Goal: Task Accomplishment & Management: Complete application form

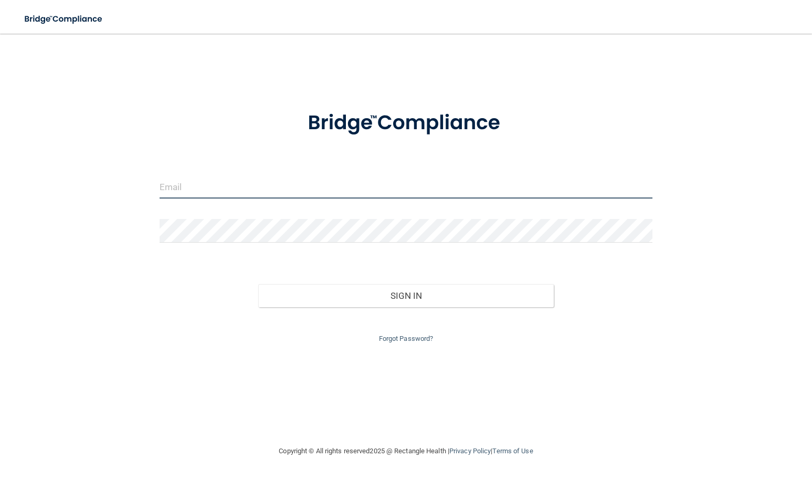
click at [423, 198] on input "email" at bounding box center [406, 187] width 493 height 24
type input "b"
type input "B"
type input "[EMAIL_ADDRESS][DOMAIN_NAME]"
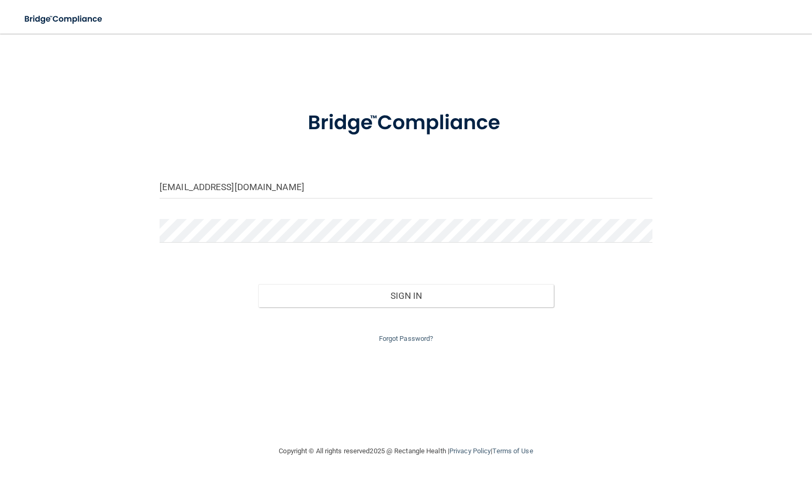
click at [283, 247] on div at bounding box center [406, 235] width 509 height 32
click at [258, 284] on button "Sign In" at bounding box center [406, 295] width 296 height 23
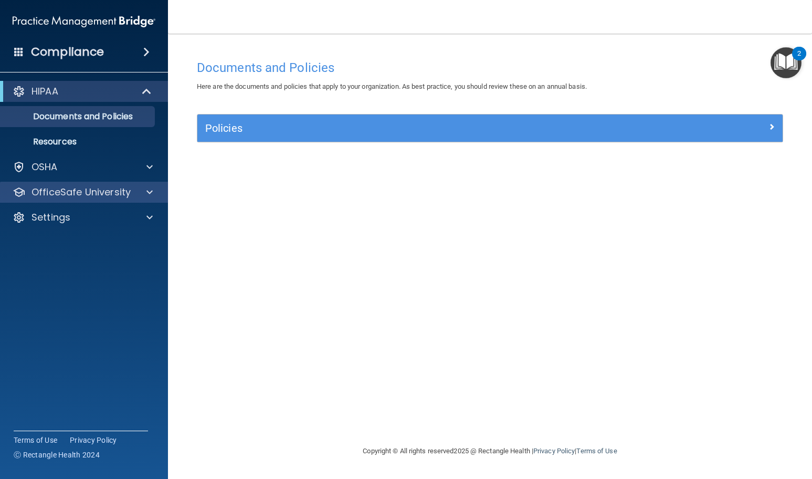
click at [148, 185] on div "OfficeSafe University" at bounding box center [84, 192] width 169 height 21
click at [150, 195] on span at bounding box center [149, 192] width 6 height 13
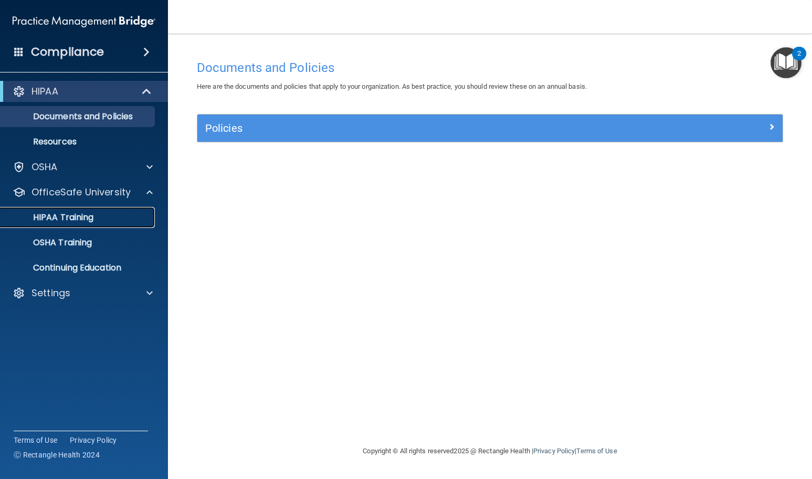
click at [92, 214] on p "HIPAA Training" at bounding box center [50, 217] width 87 height 11
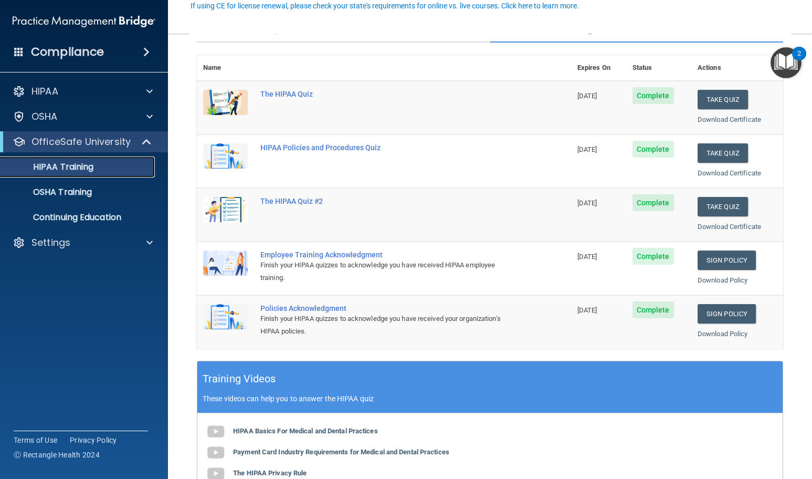
scroll to position [105, 0]
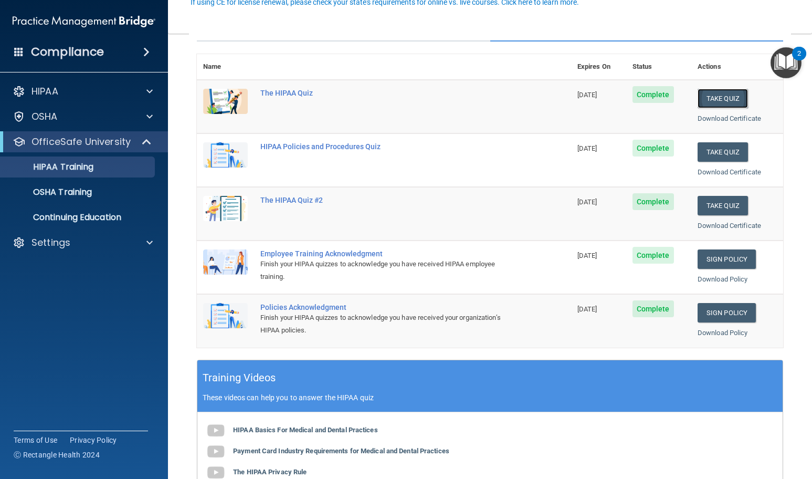
click at [718, 100] on button "Take Quiz" at bounding box center [723, 98] width 50 height 19
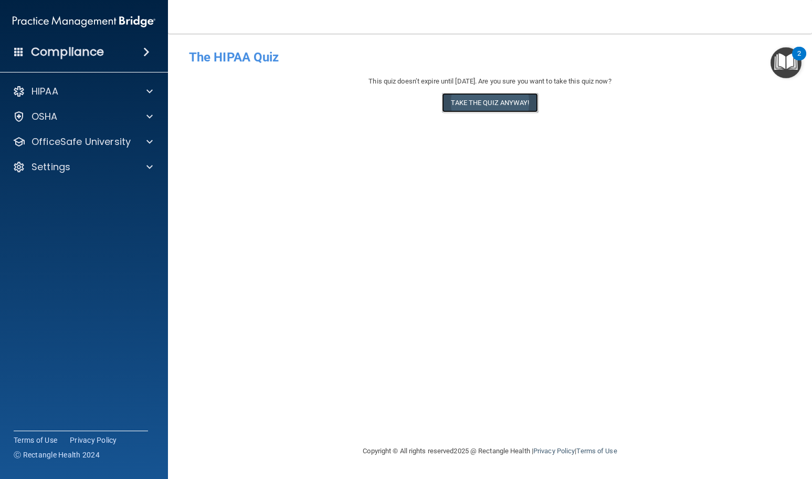
click at [495, 98] on button "Take the quiz anyway!" at bounding box center [490, 102] width 96 height 19
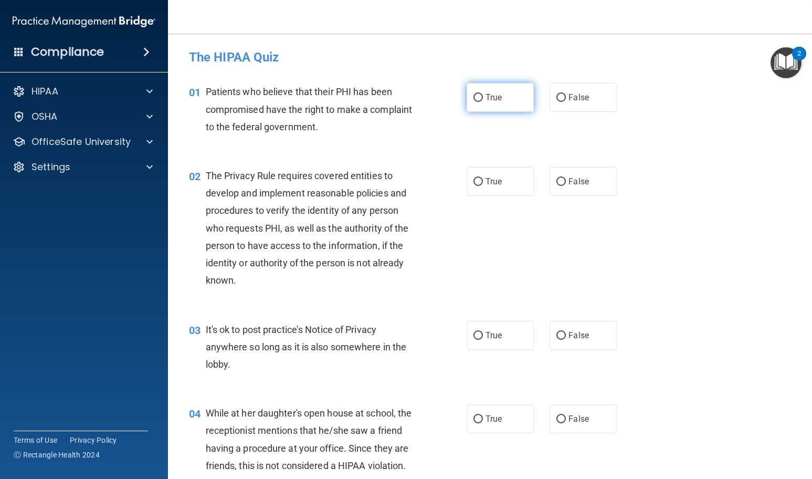
drag, startPoint x: 506, startPoint y: 100, endPoint x: 524, endPoint y: 108, distance: 20.0
click at [506, 100] on label "True" at bounding box center [501, 97] width 68 height 29
click at [483, 100] on input "True" at bounding box center [478, 98] width 9 height 8
radio input "true"
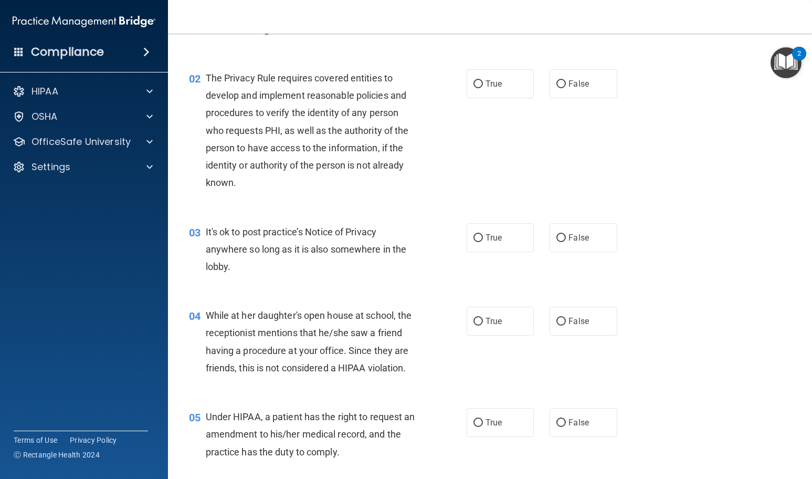
scroll to position [105, 0]
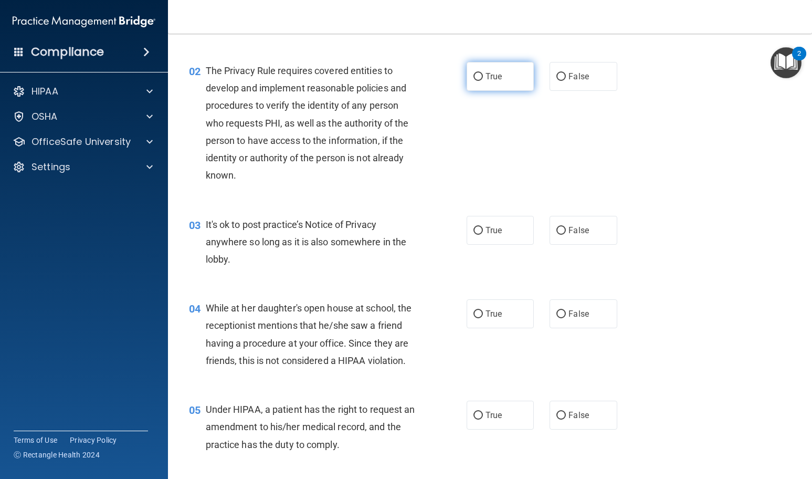
click at [468, 80] on label "True" at bounding box center [501, 76] width 68 height 29
click at [474, 80] on input "True" at bounding box center [478, 77] width 9 height 8
radio input "true"
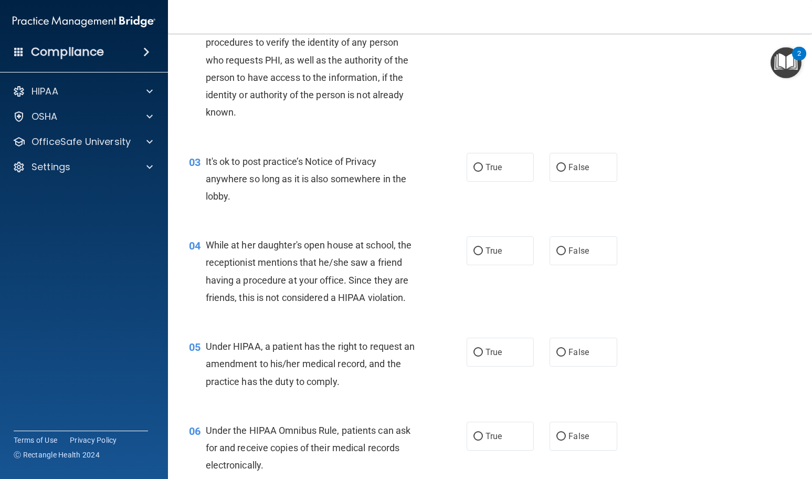
scroll to position [210, 0]
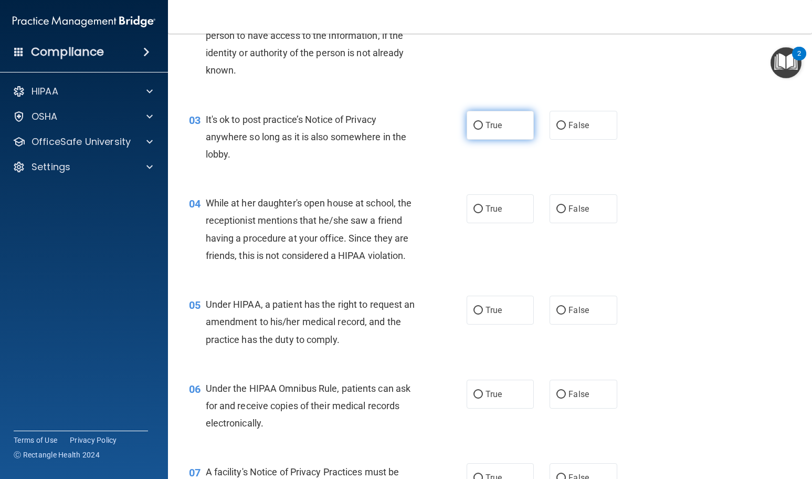
click at [467, 125] on label "True" at bounding box center [501, 125] width 68 height 29
click at [474, 125] on input "True" at bounding box center [478, 126] width 9 height 8
radio input "true"
click at [467, 125] on label "True" at bounding box center [501, 125] width 68 height 29
click at [474, 125] on input "True" at bounding box center [478, 126] width 9 height 8
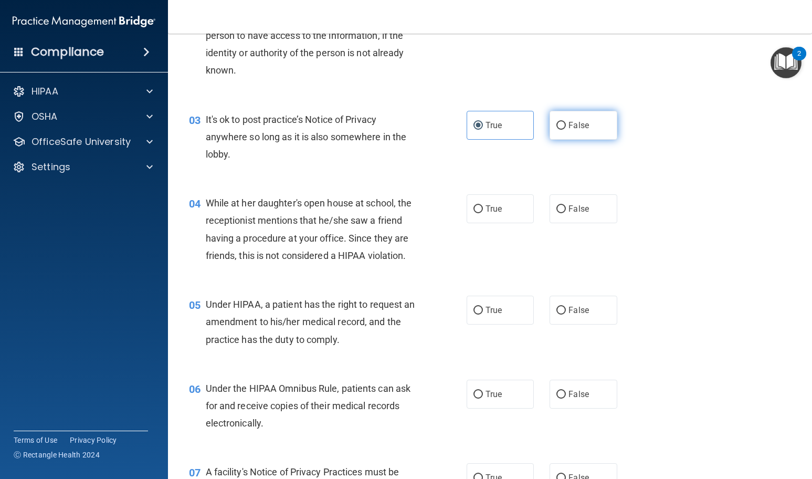
click at [559, 134] on label "False" at bounding box center [584, 125] width 68 height 29
click at [559, 130] on input "False" at bounding box center [561, 126] width 9 height 8
radio input "true"
radio input "false"
click at [557, 208] on input "False" at bounding box center [561, 209] width 9 height 8
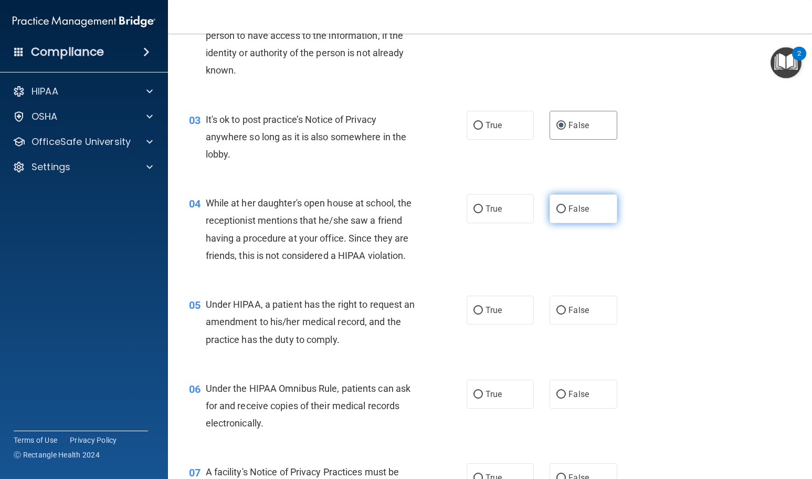
radio input "true"
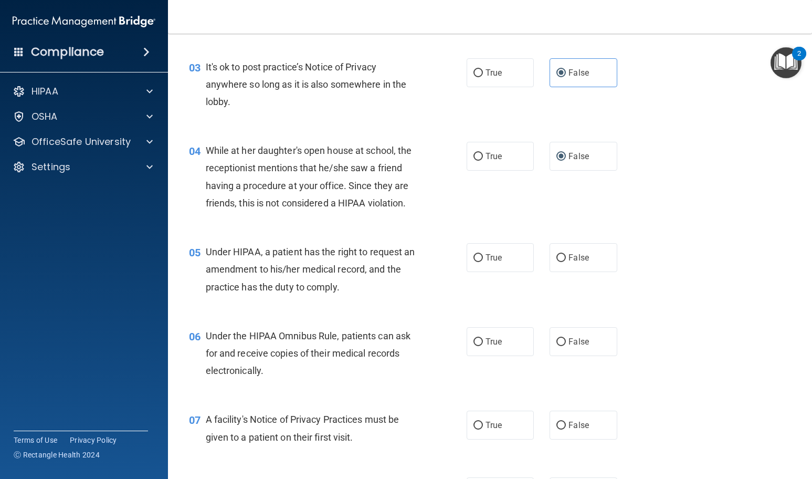
scroll to position [315, 0]
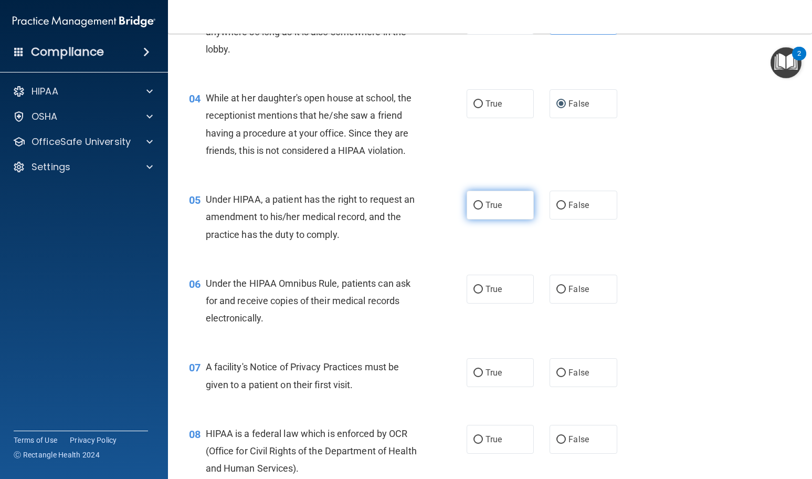
click at [480, 205] on label "True" at bounding box center [501, 205] width 68 height 29
click at [480, 205] on input "True" at bounding box center [478, 206] width 9 height 8
radio input "true"
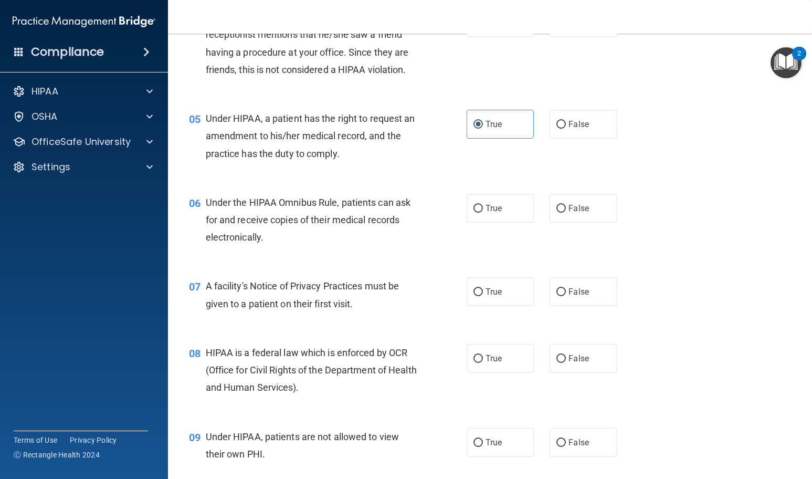
scroll to position [420, 0]
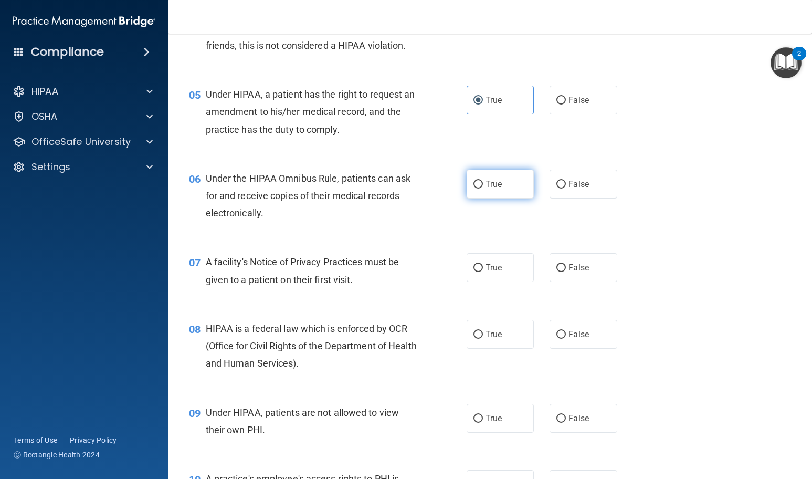
click at [486, 183] on span "True" at bounding box center [494, 184] width 16 height 10
click at [483, 183] on input "True" at bounding box center [478, 185] width 9 height 8
radio input "true"
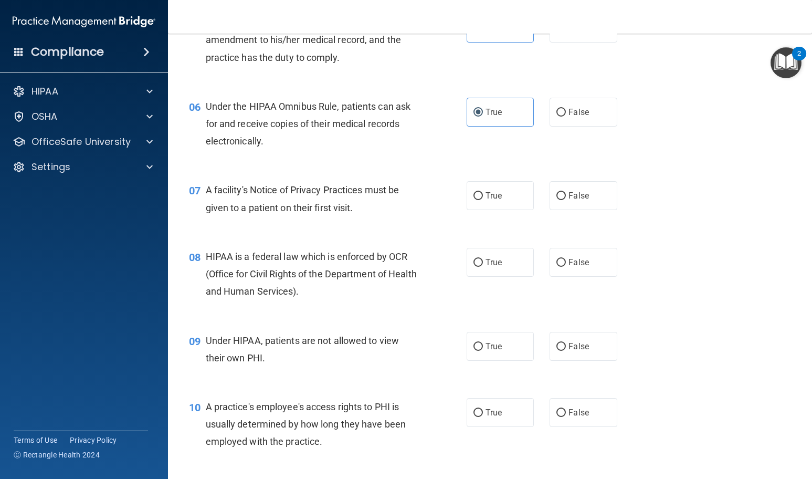
scroll to position [525, 0]
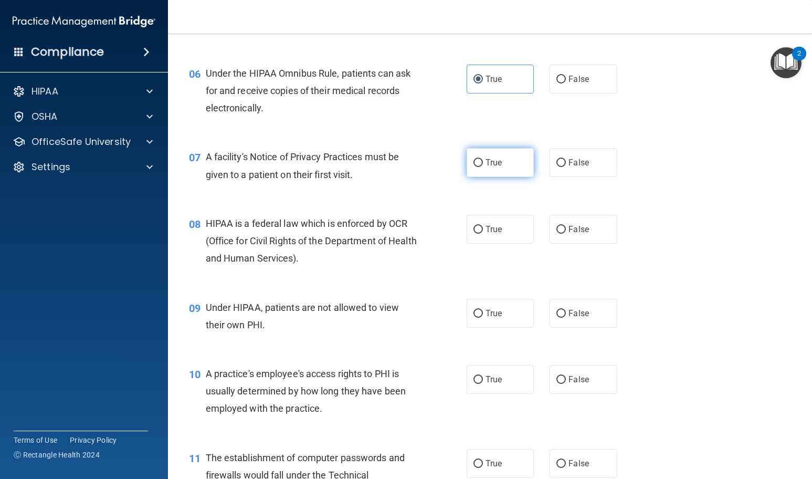
click at [480, 167] on label "True" at bounding box center [501, 162] width 68 height 29
click at [480, 167] on input "True" at bounding box center [478, 163] width 9 height 8
radio input "true"
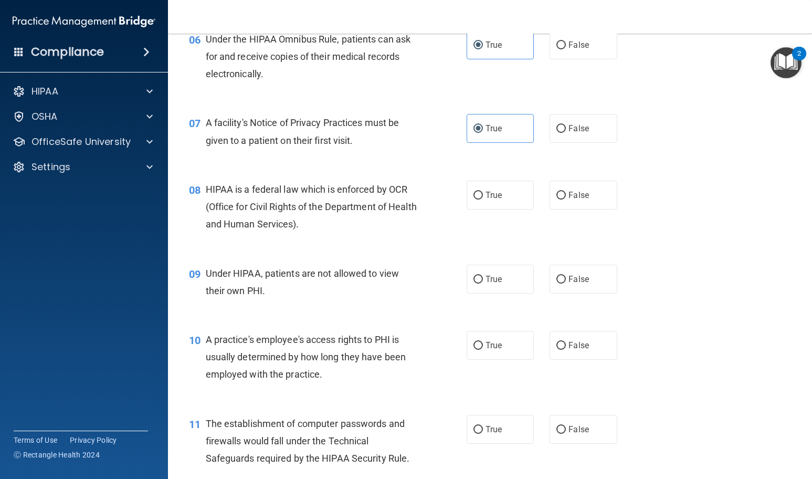
scroll to position [578, 0]
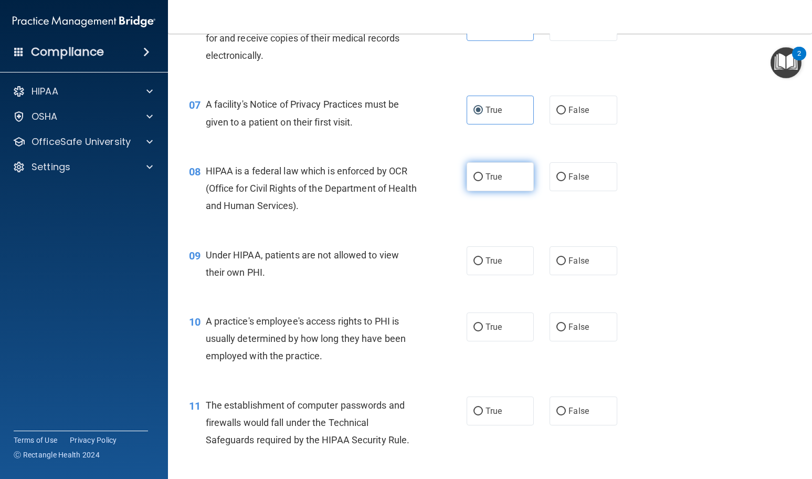
click at [500, 182] on label "True" at bounding box center [501, 176] width 68 height 29
click at [483, 181] on input "True" at bounding box center [478, 177] width 9 height 8
radio input "true"
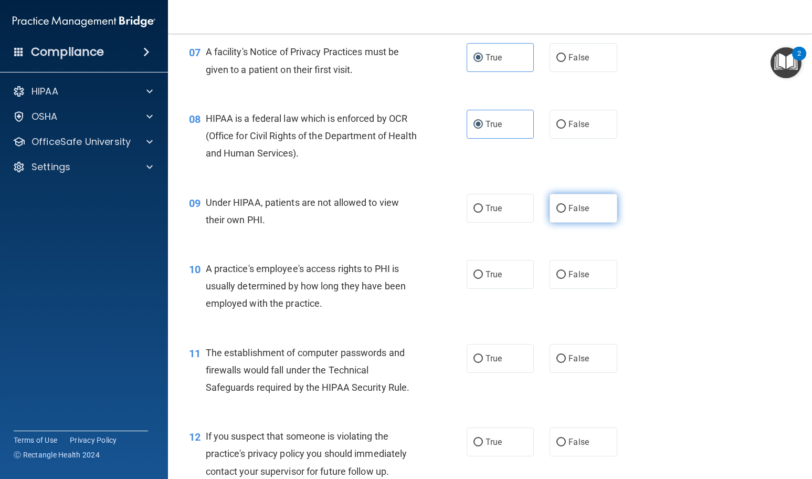
click at [579, 213] on label "False" at bounding box center [584, 208] width 68 height 29
click at [566, 213] on input "False" at bounding box center [561, 209] width 9 height 8
radio input "true"
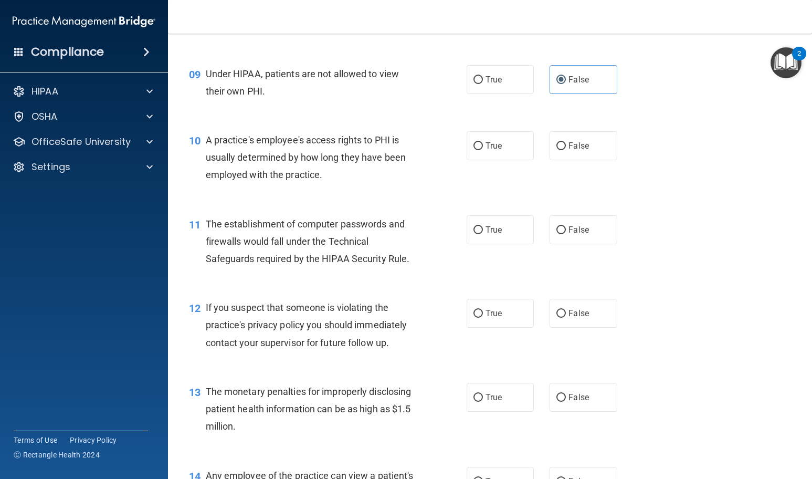
scroll to position [788, 0]
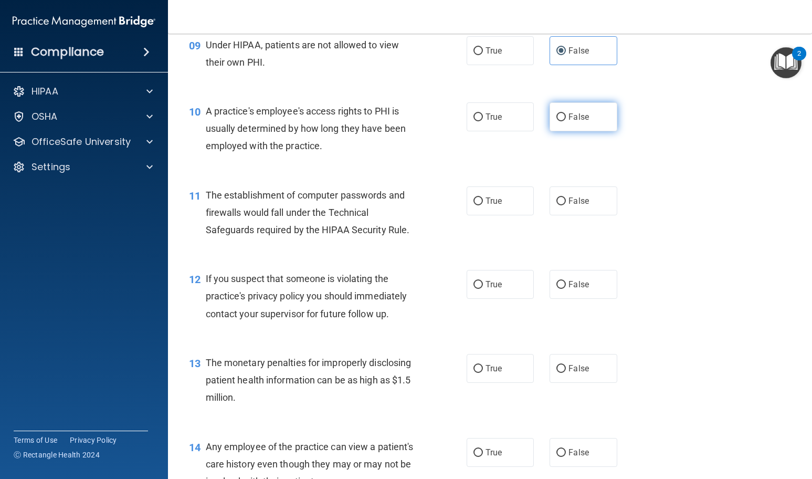
click at [582, 116] on span "False" at bounding box center [579, 117] width 20 height 10
click at [566, 116] on input "False" at bounding box center [561, 117] width 9 height 8
radio input "true"
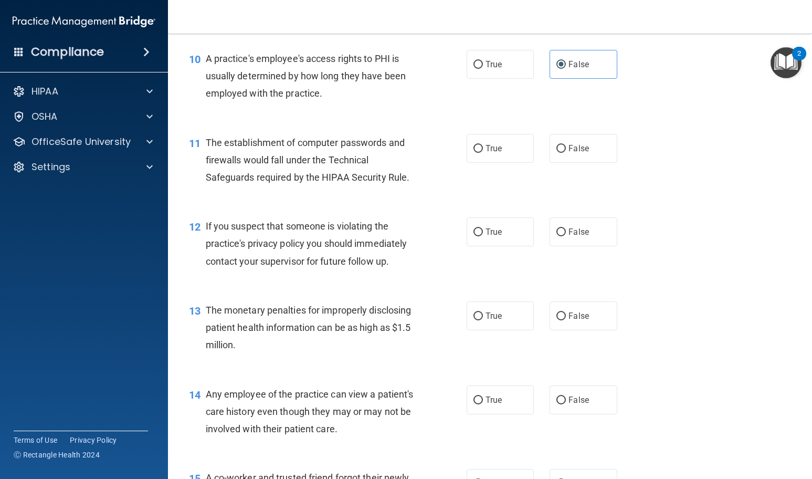
scroll to position [893, 0]
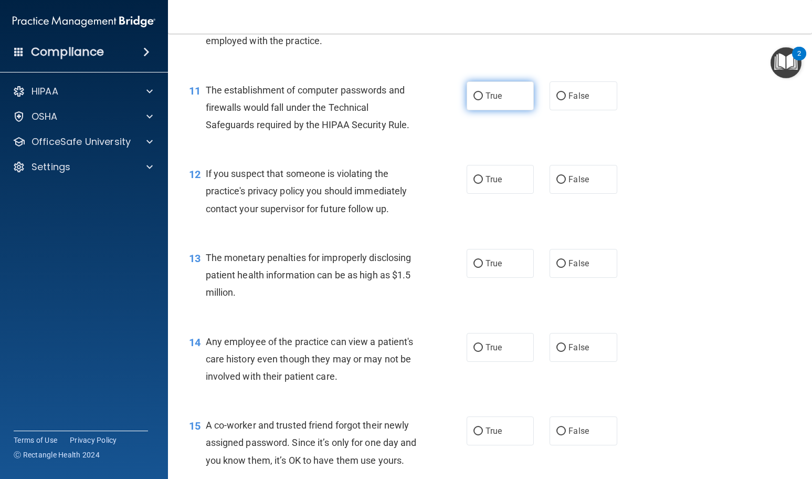
click at [475, 97] on input "True" at bounding box center [478, 96] width 9 height 8
radio input "true"
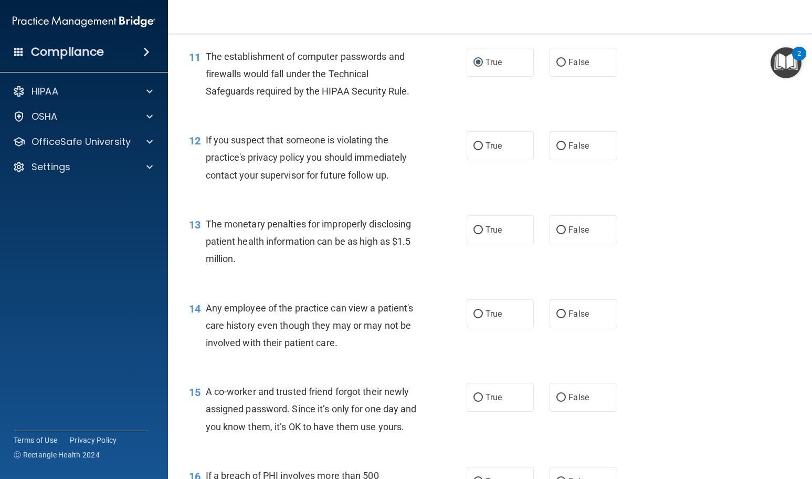
scroll to position [945, 0]
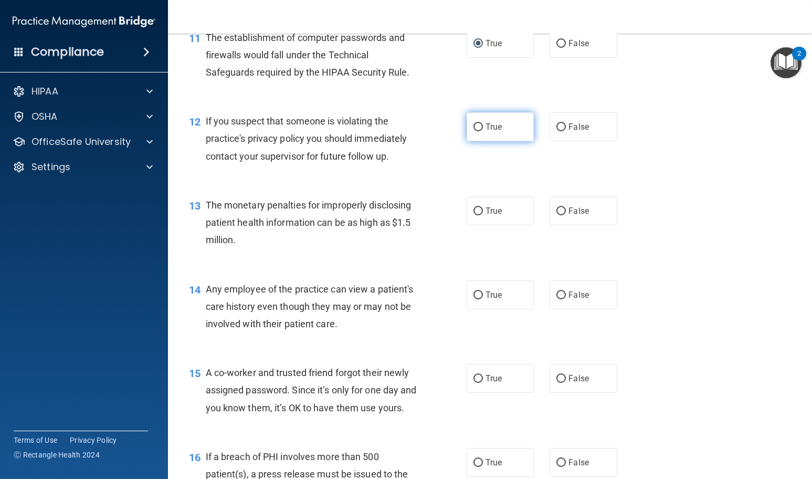
click at [486, 123] on span "True" at bounding box center [494, 127] width 16 height 10
click at [483, 123] on input "True" at bounding box center [478, 127] width 9 height 8
radio input "true"
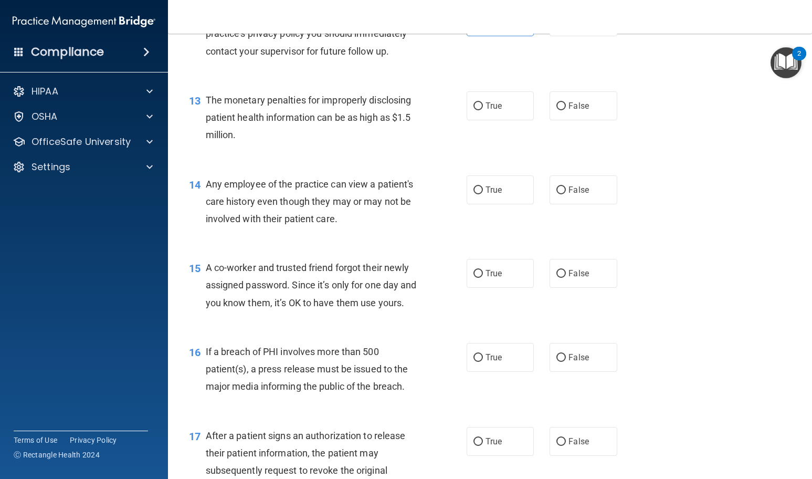
scroll to position [1103, 0]
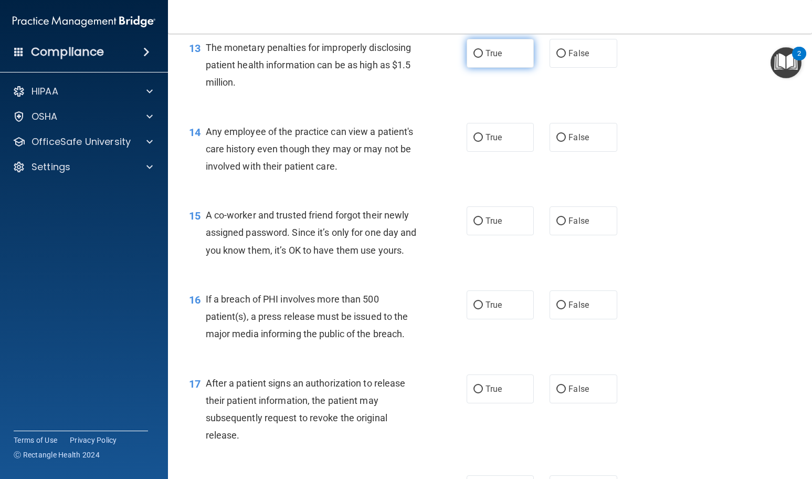
click at [509, 61] on label "True" at bounding box center [501, 53] width 68 height 29
click at [483, 58] on input "True" at bounding box center [478, 54] width 9 height 8
radio input "true"
click at [544, 62] on div "True False" at bounding box center [548, 53] width 162 height 29
click at [558, 53] on input "False" at bounding box center [561, 54] width 9 height 8
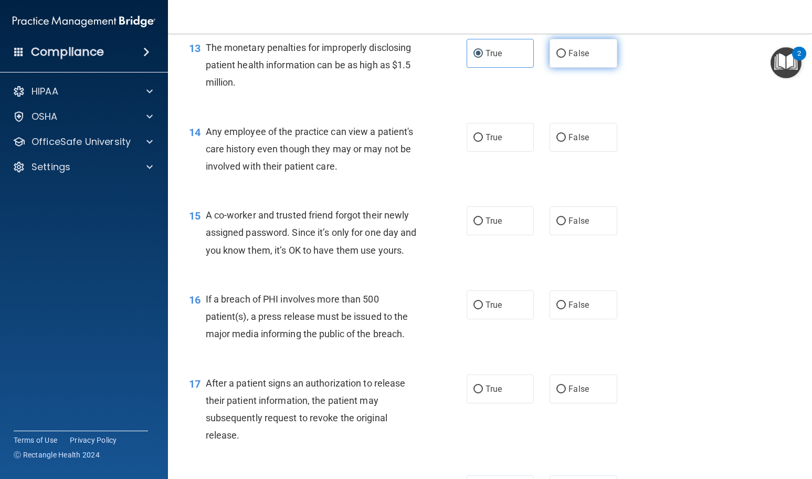
radio input "true"
radio input "false"
click at [557, 137] on input "False" at bounding box center [561, 138] width 9 height 8
radio input "true"
click at [585, 222] on label "False" at bounding box center [584, 220] width 68 height 29
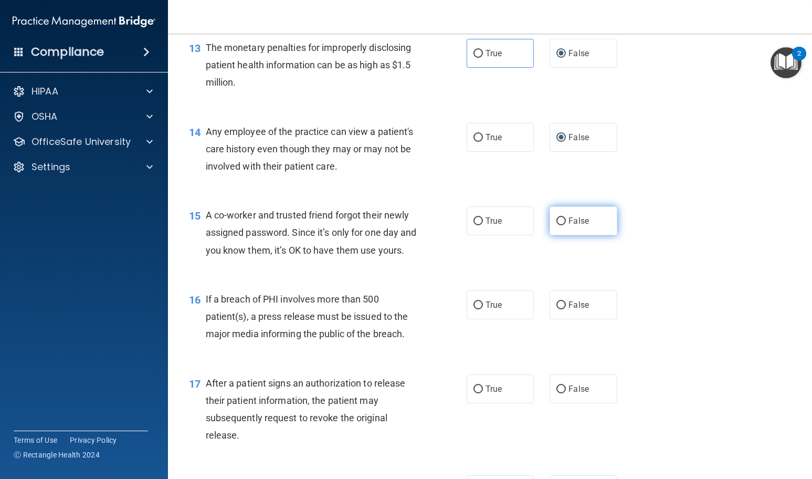
click at [566, 222] on input "False" at bounding box center [561, 221] width 9 height 8
radio input "true"
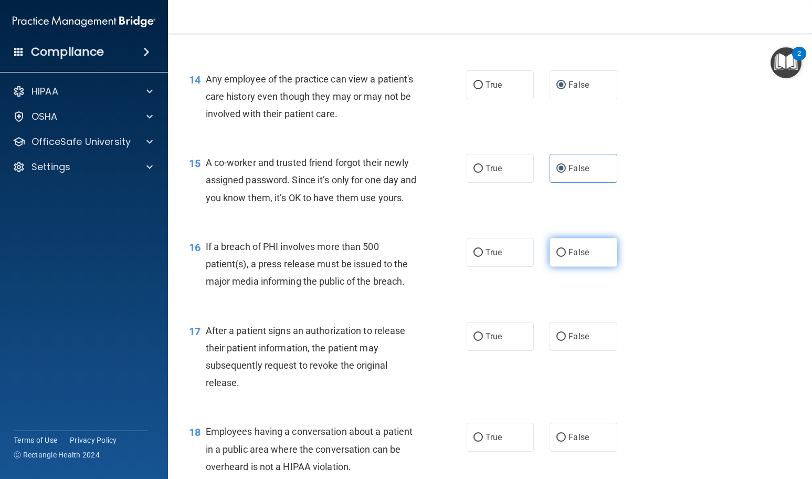
click at [559, 267] on label "False" at bounding box center [584, 252] width 68 height 29
click at [559, 257] on input "False" at bounding box center [561, 253] width 9 height 8
radio input "true"
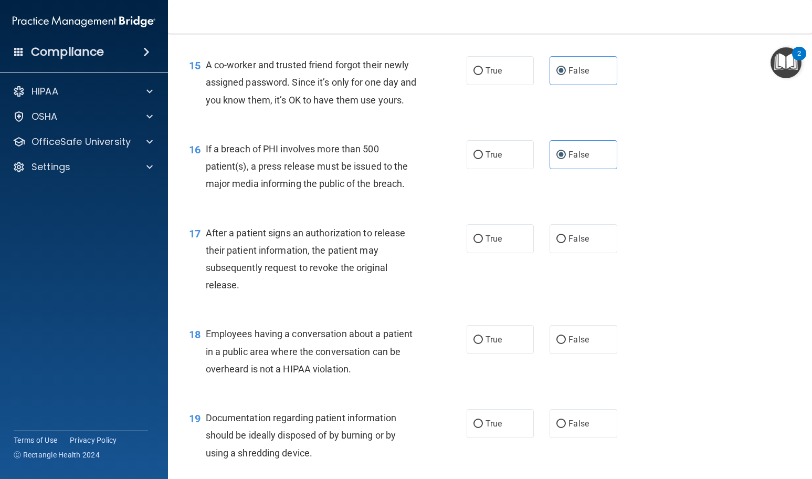
scroll to position [1260, 0]
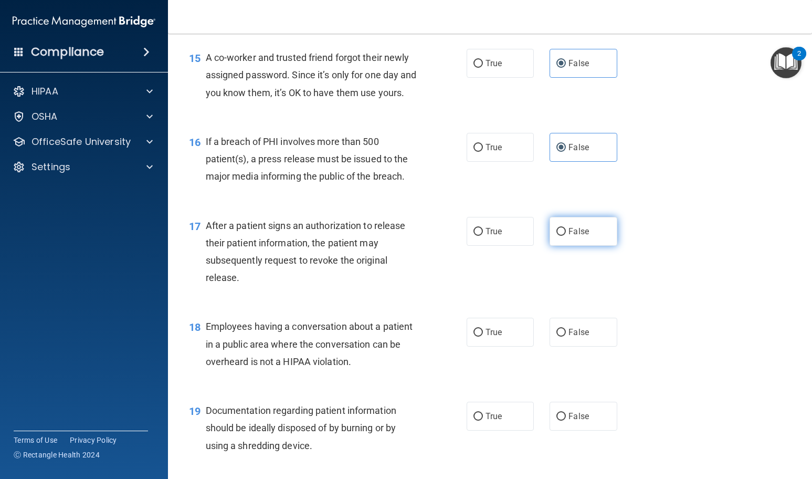
click at [567, 243] on label "False" at bounding box center [584, 231] width 68 height 29
click at [566, 236] on input "False" at bounding box center [561, 232] width 9 height 8
radio input "true"
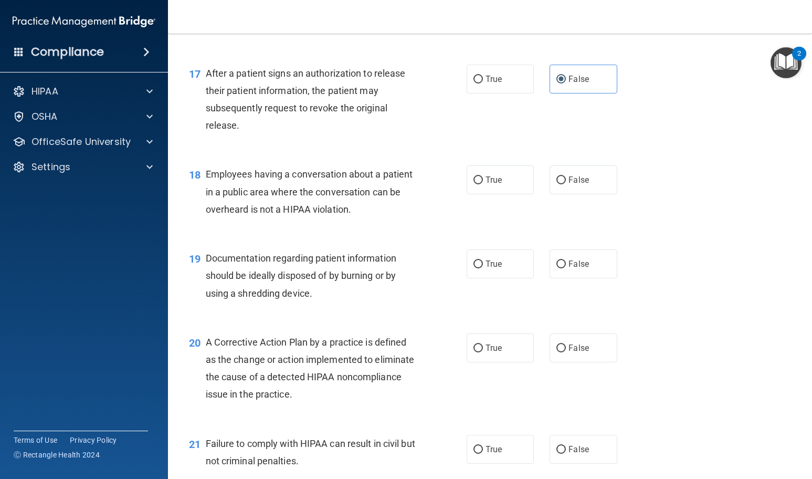
scroll to position [1418, 0]
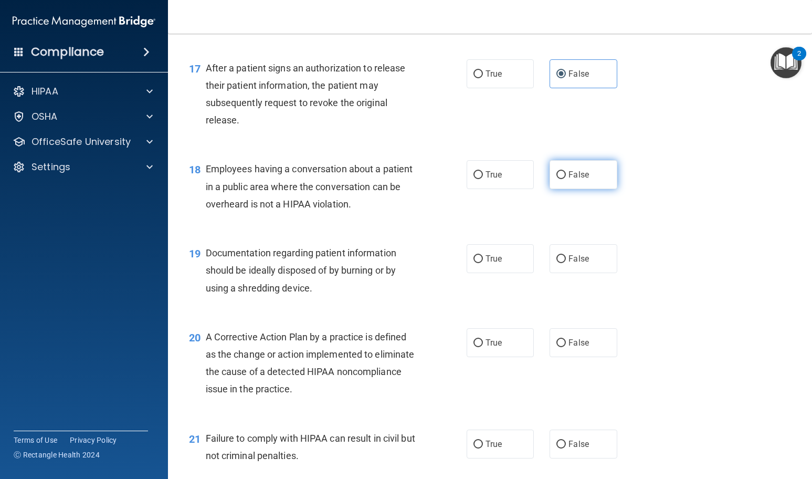
click at [605, 189] on label "False" at bounding box center [584, 174] width 68 height 29
click at [566, 179] on input "False" at bounding box center [561, 175] width 9 height 8
radio input "true"
